Goal: Communication & Community: Connect with others

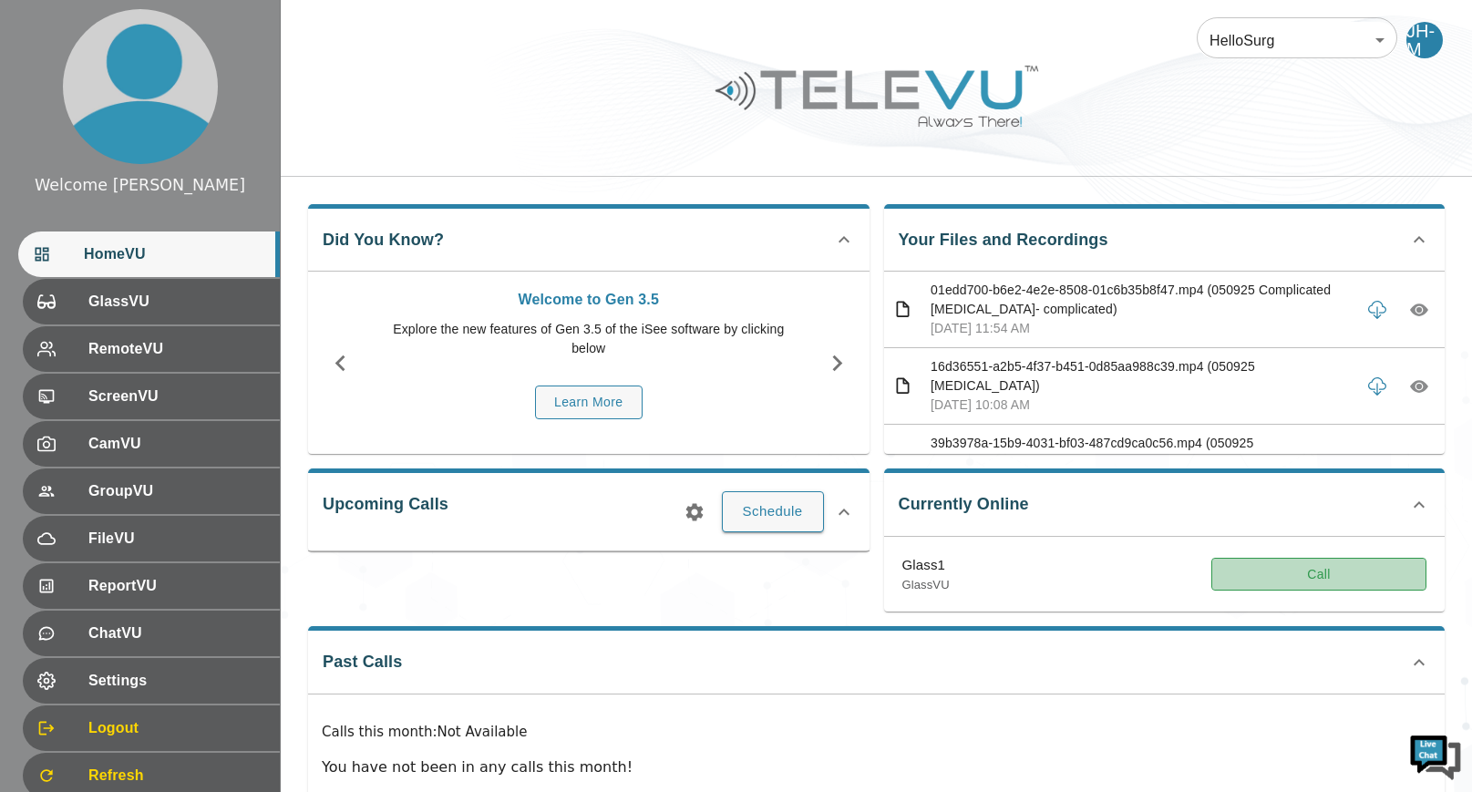
click at [1316, 578] on button "Call" at bounding box center [1318, 575] width 215 height 34
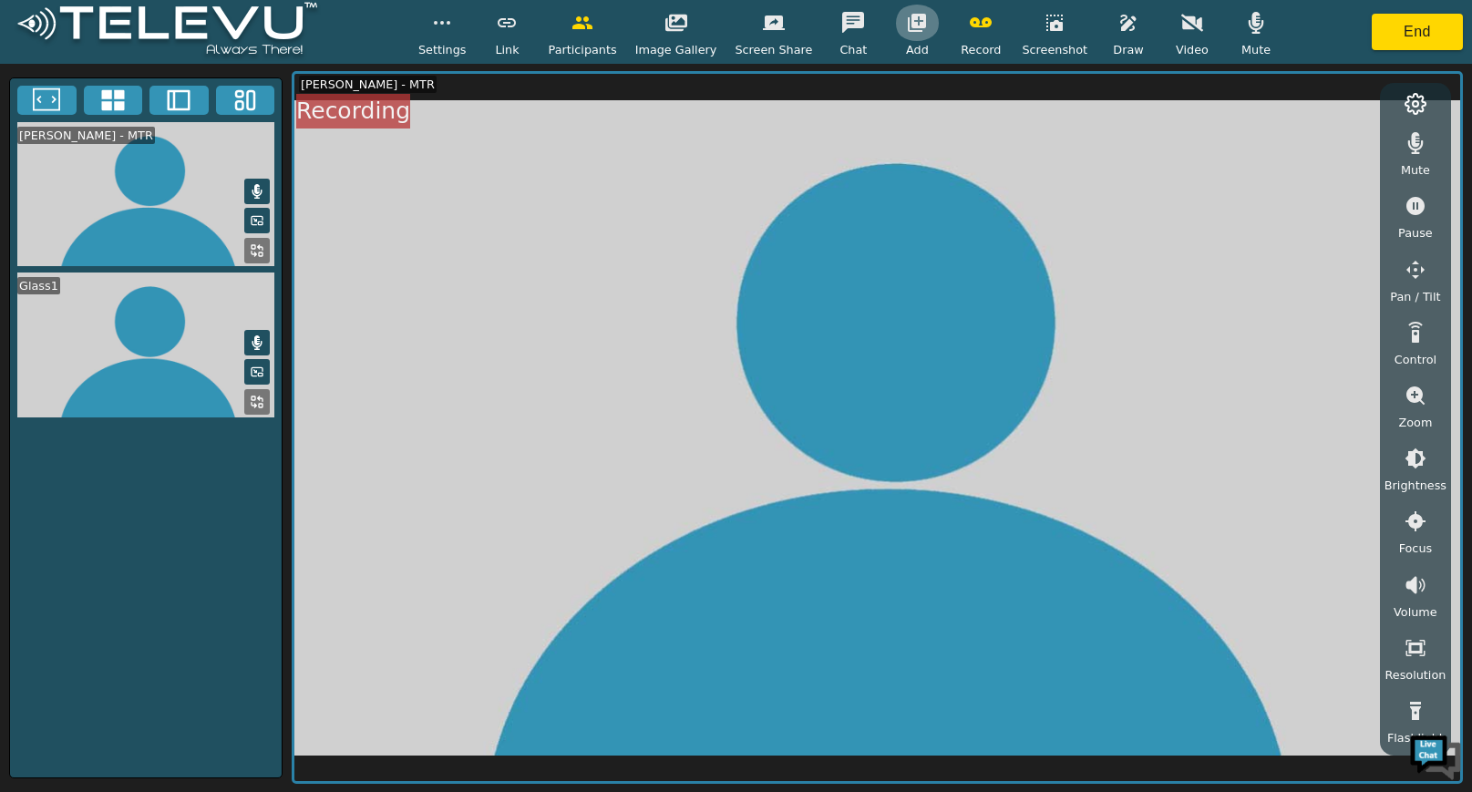
click at [911, 27] on icon "button" at bounding box center [917, 23] width 18 height 18
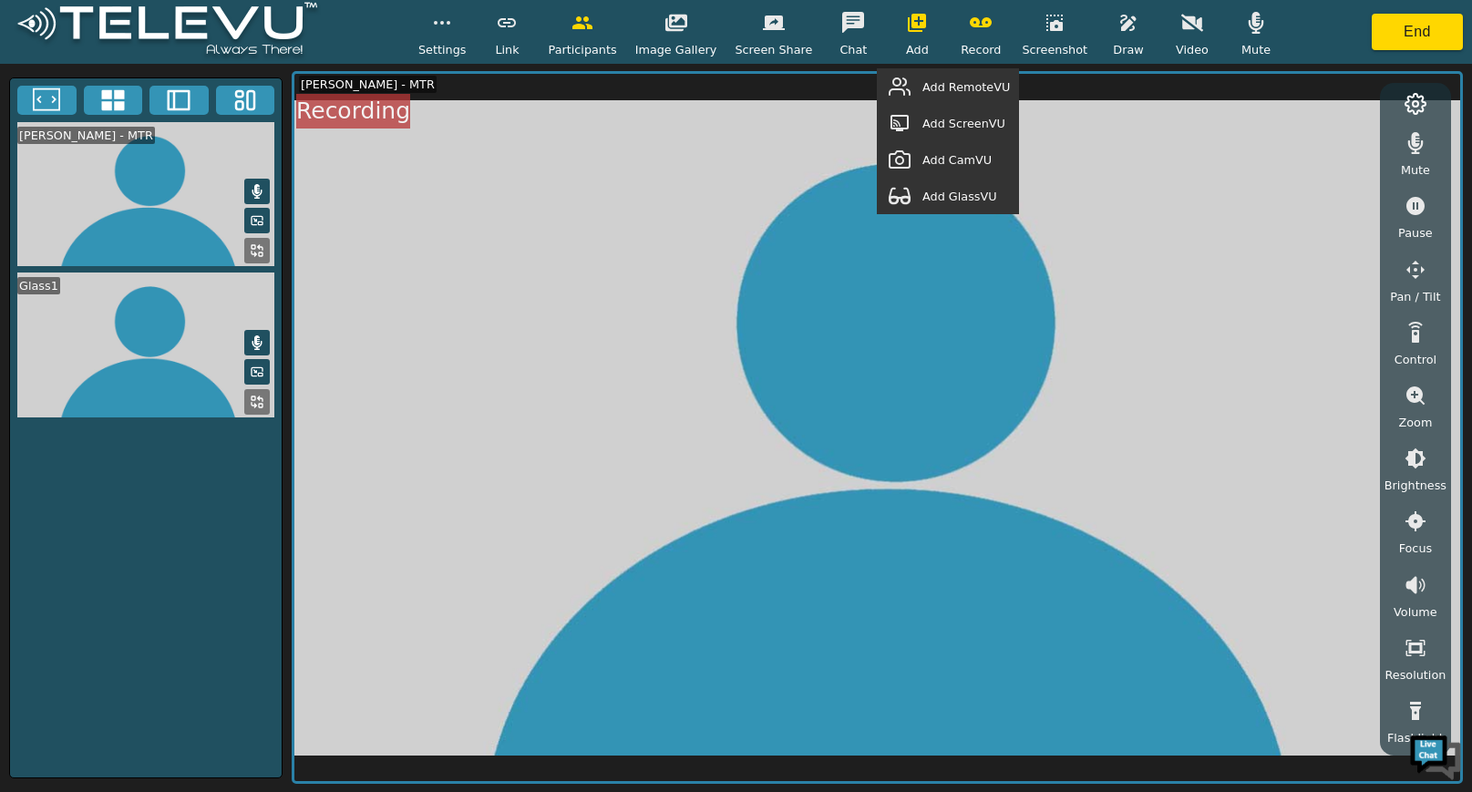
click at [966, 196] on span "Add GlassVU" at bounding box center [959, 196] width 75 height 17
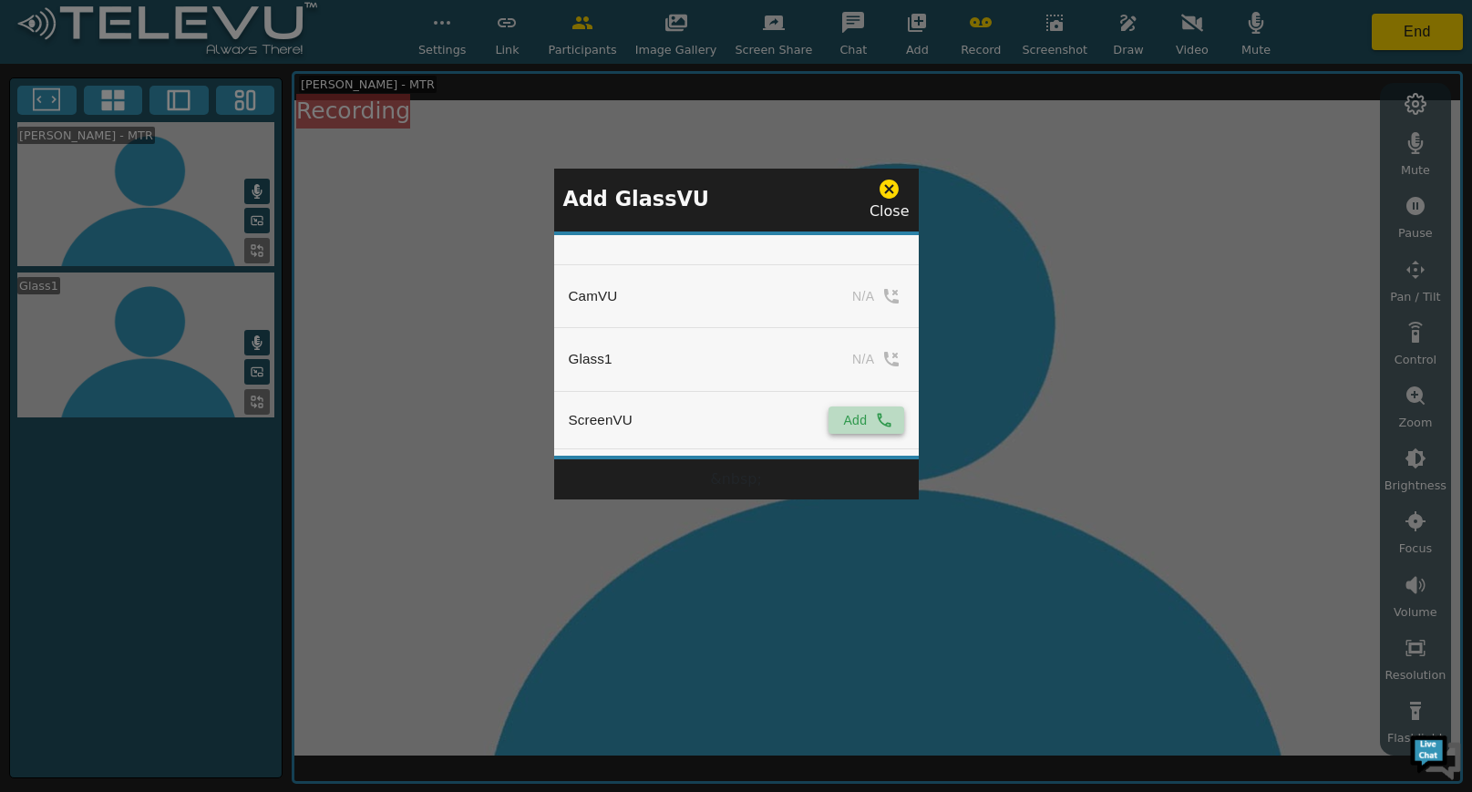
click at [875, 427] on icon "simple table" at bounding box center [884, 420] width 18 height 18
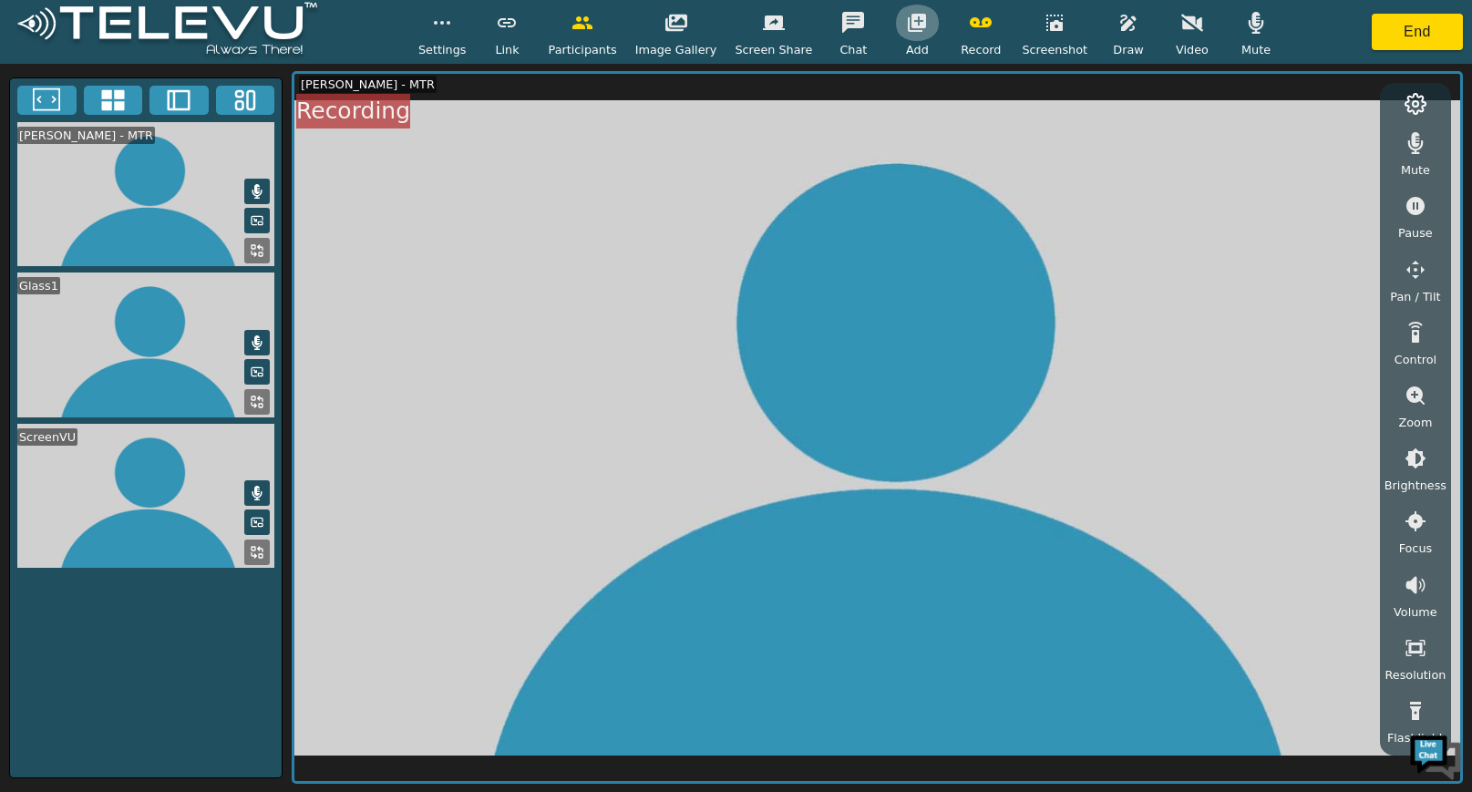
click at [915, 15] on icon "button" at bounding box center [917, 23] width 18 height 18
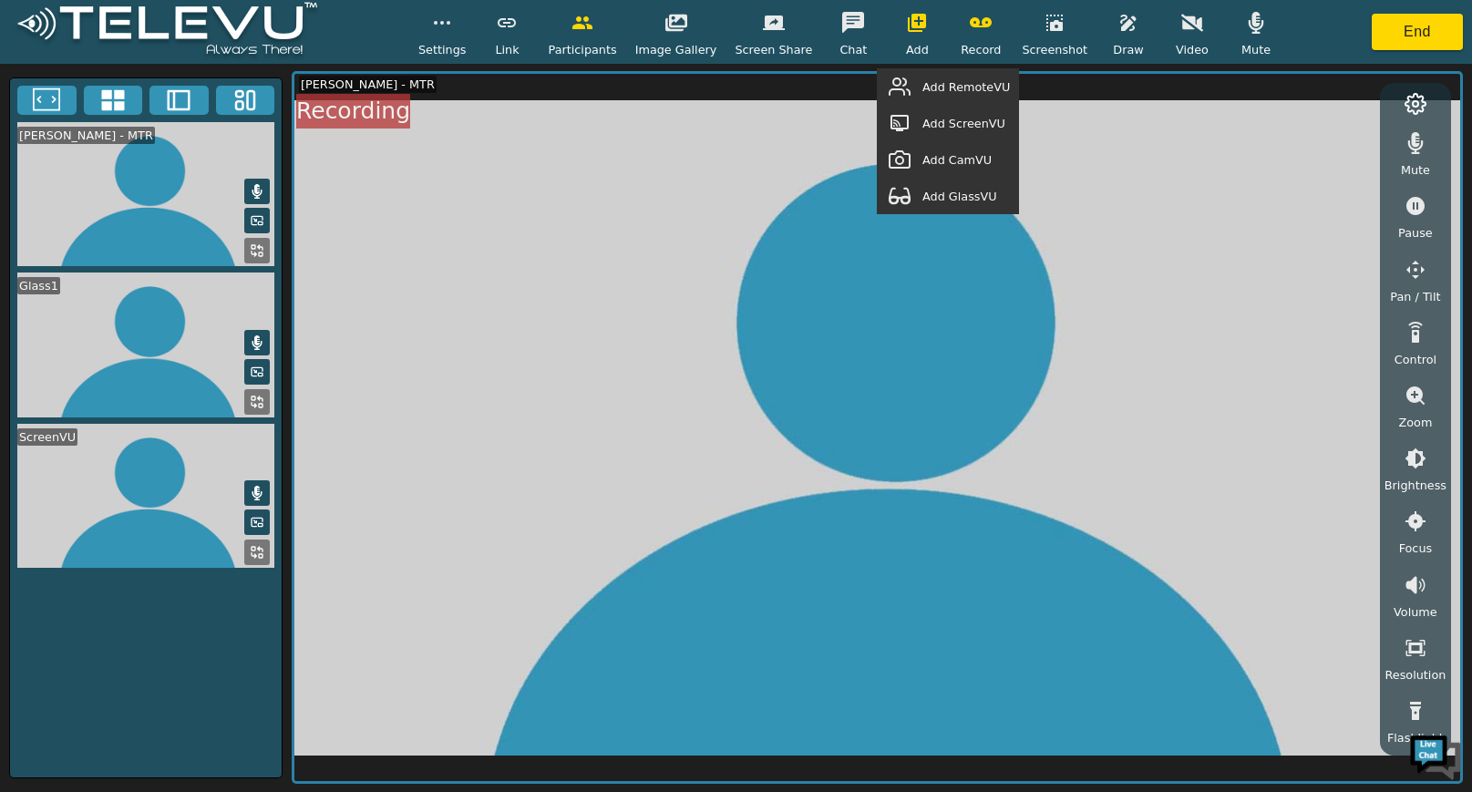
click at [987, 87] on span "Add RemoteVU" at bounding box center [966, 86] width 88 height 17
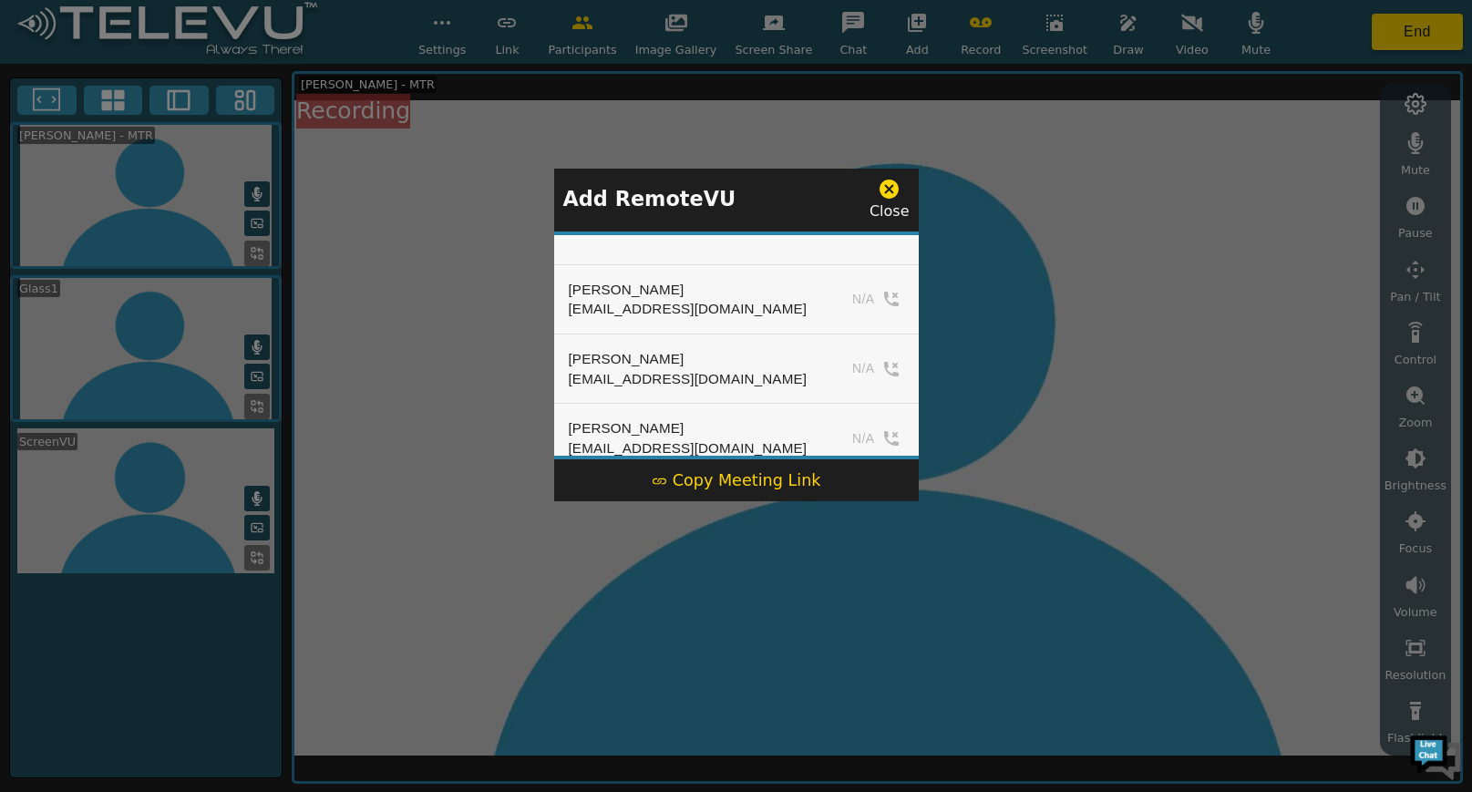
click at [724, 481] on div "Copy Meeting Link" at bounding box center [737, 480] width 170 height 24
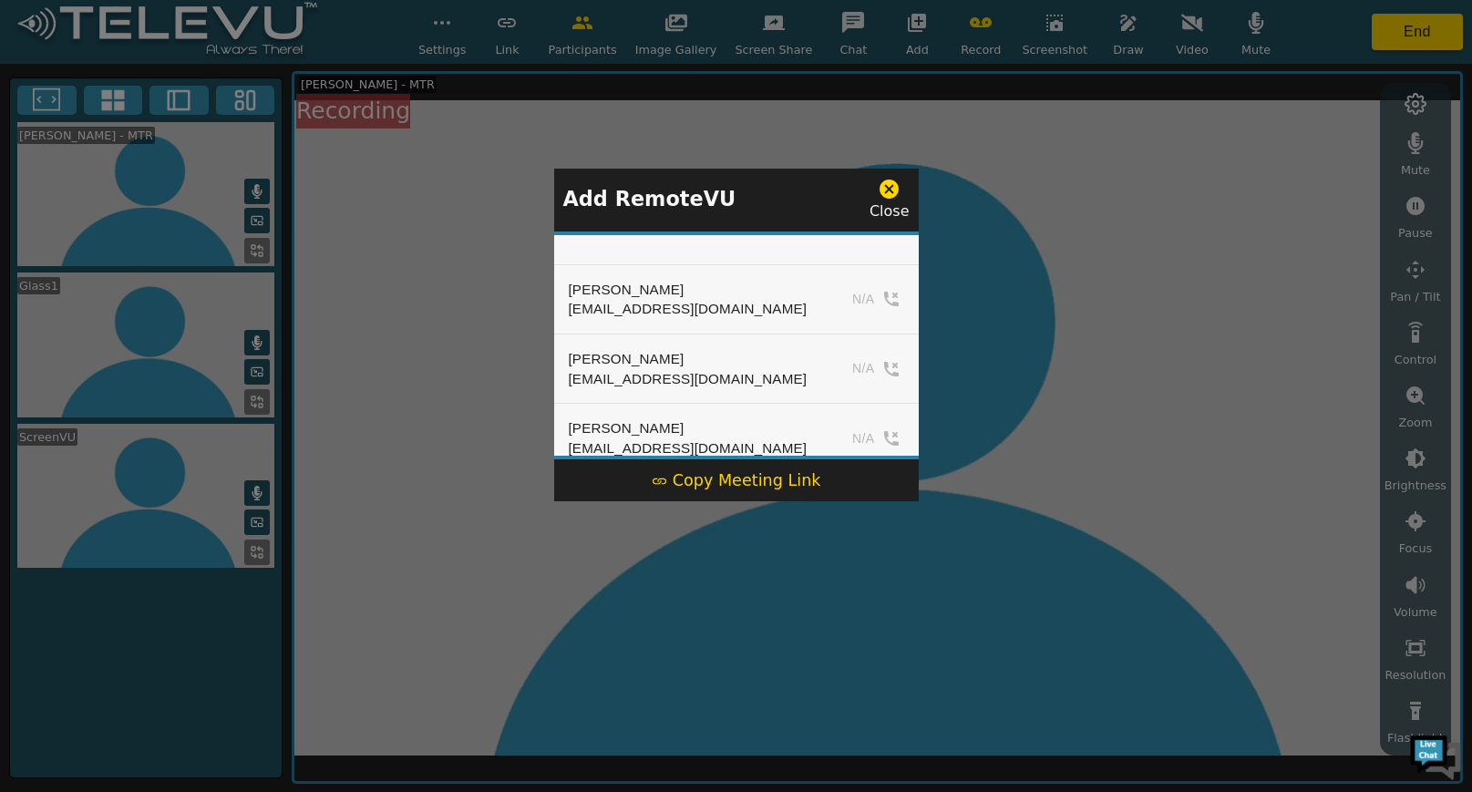
click at [891, 181] on icon at bounding box center [889, 189] width 19 height 19
